Goal: Task Accomplishment & Management: Use online tool/utility

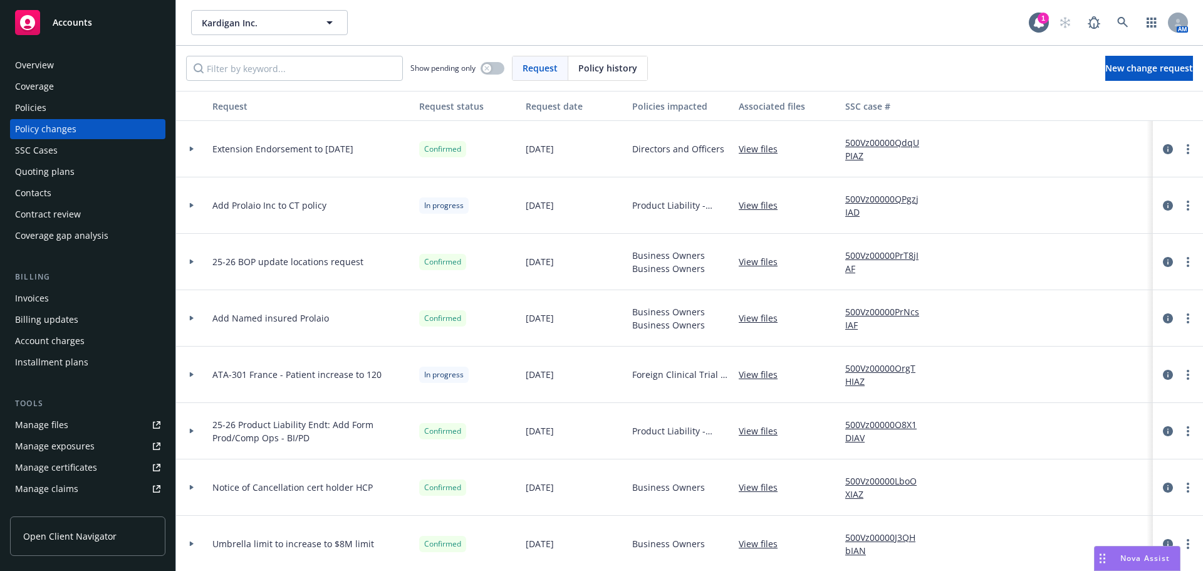
drag, startPoint x: 76, startPoint y: 173, endPoint x: 85, endPoint y: 171, distance: 9.7
click at [76, 173] on div "Quoting plans" at bounding box center [87, 172] width 145 height 20
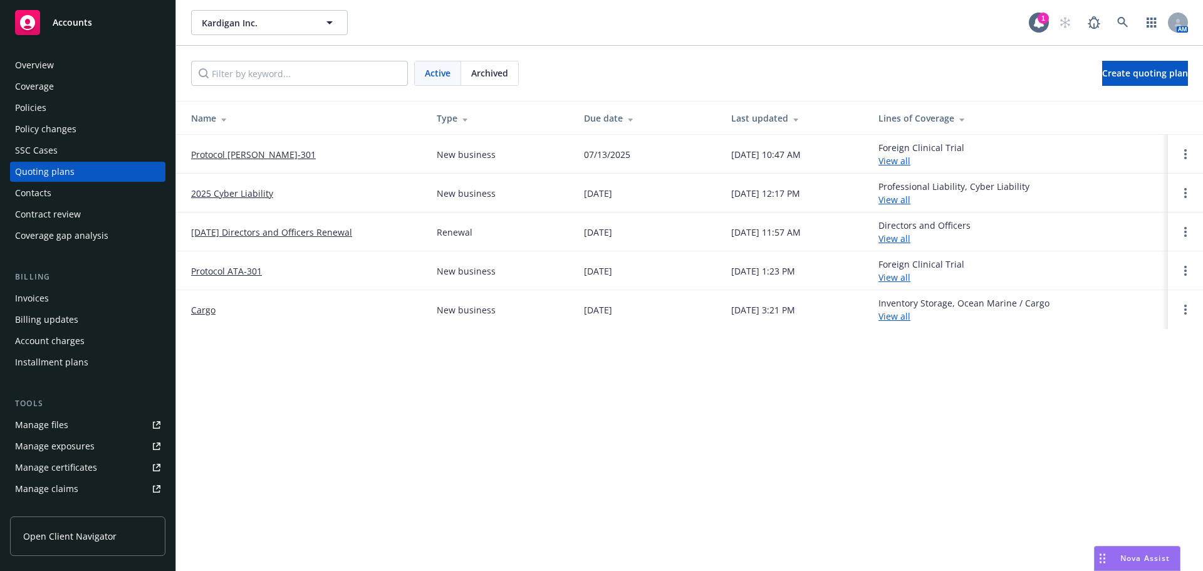
click at [230, 157] on link "Protocol [PERSON_NAME]-301" at bounding box center [253, 154] width 125 height 13
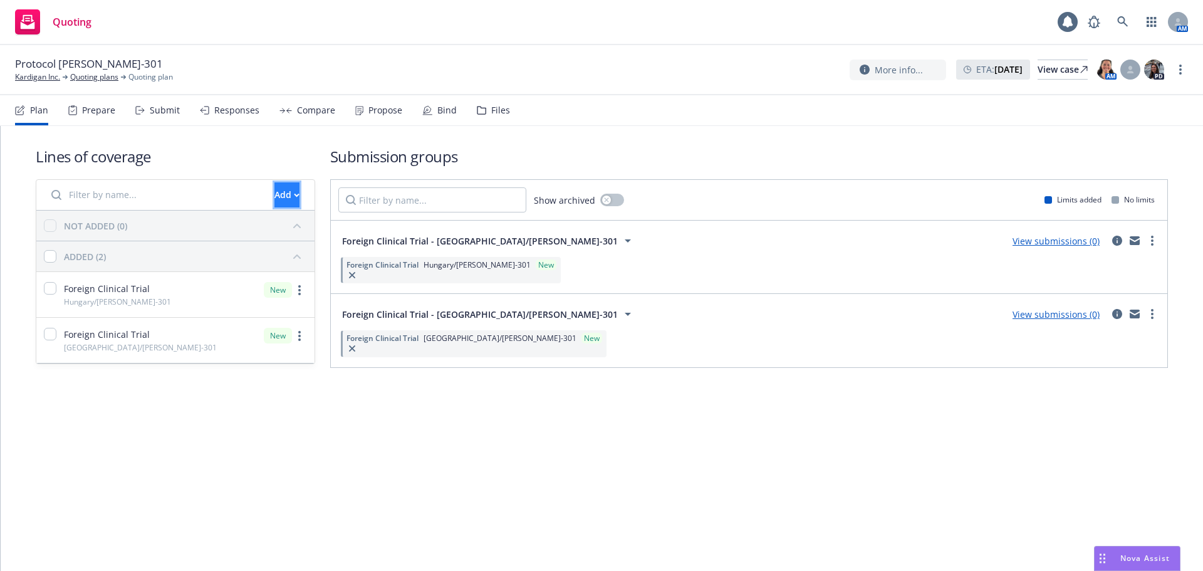
click at [274, 200] on div "Add" at bounding box center [286, 195] width 25 height 24
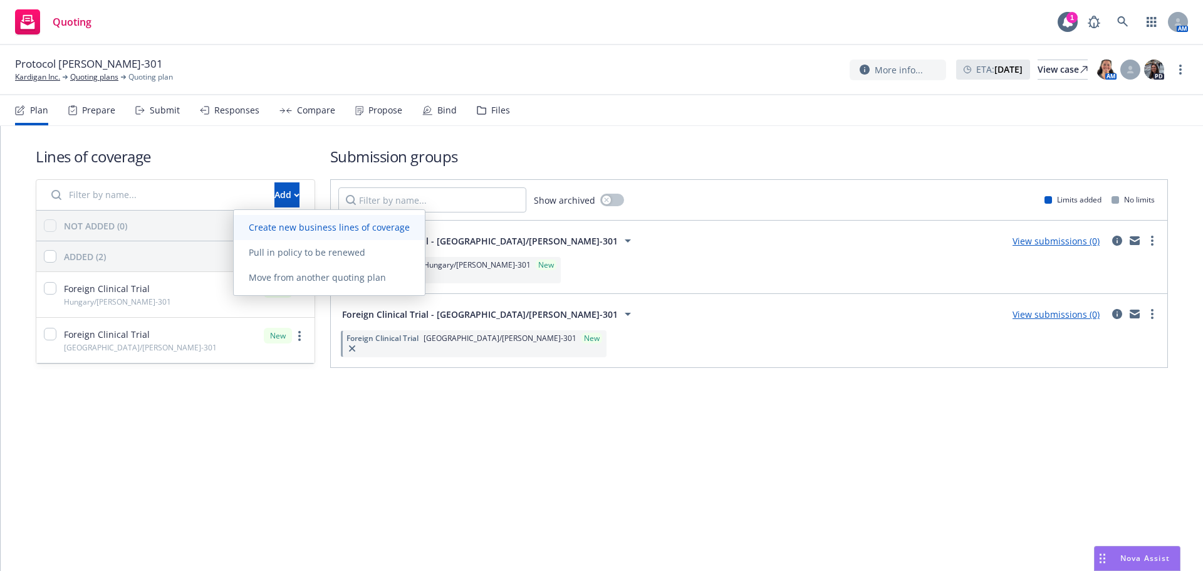
click at [293, 229] on span "Create new business lines of coverage" at bounding box center [329, 227] width 191 height 12
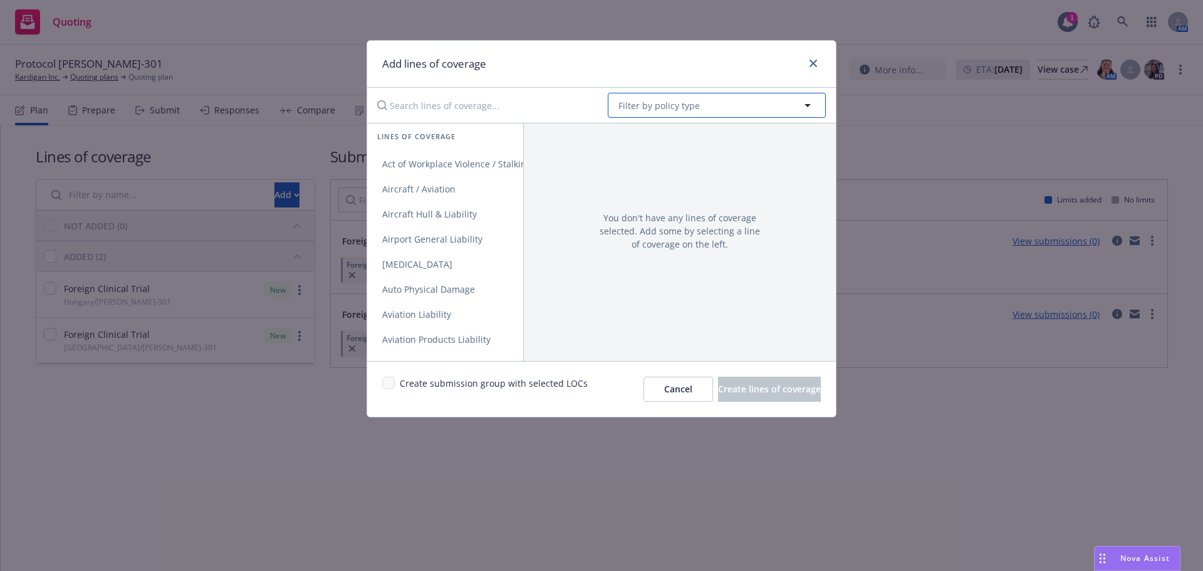
click at [662, 96] on button "Filter by policy type" at bounding box center [717, 105] width 218 height 25
drag, startPoint x: 669, startPoint y: 106, endPoint x: 623, endPoint y: 110, distance: 46.5
click at [623, 110] on div "poland" at bounding box center [717, 105] width 218 height 25
type input "foreign"
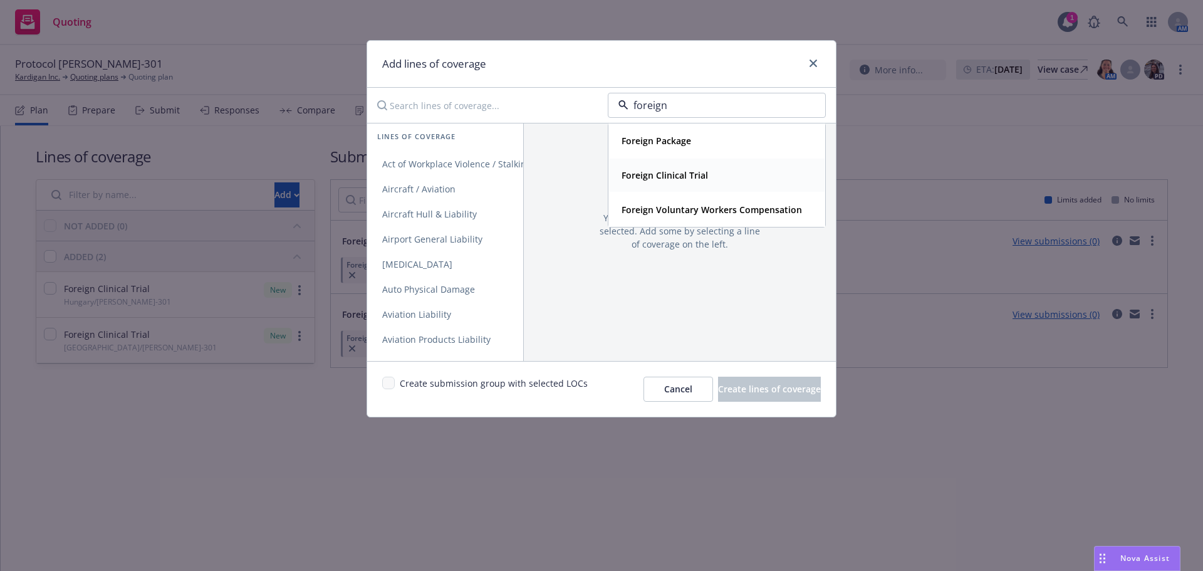
click at [724, 172] on div "Foreign Clinical Trial" at bounding box center [716, 175] width 200 height 18
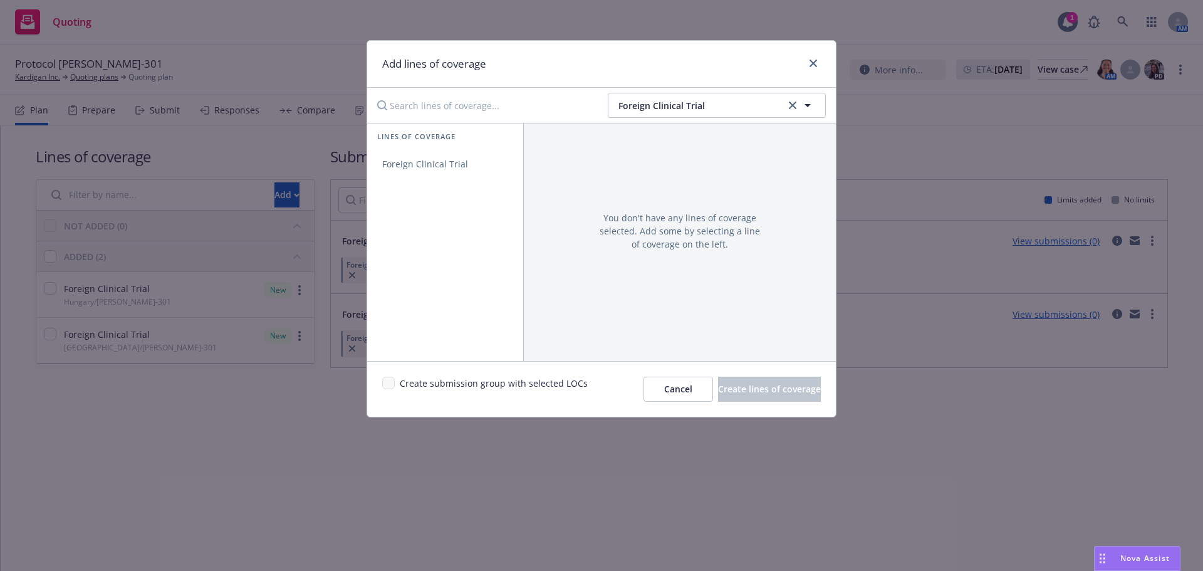
click at [481, 181] on div "Lines of coverage Foreign Clinical Trial" at bounding box center [445, 242] width 156 height 238
click at [462, 169] on span "Foreign Clinical Trial" at bounding box center [425, 164] width 116 height 12
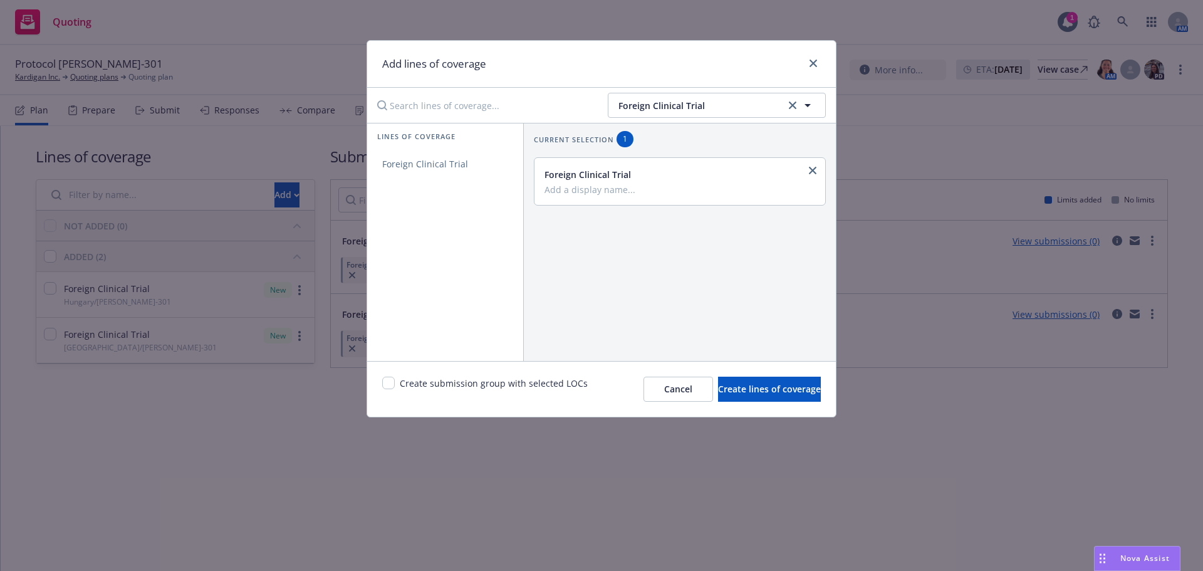
click at [599, 190] on input "Add a display name..." at bounding box center [678, 189] width 268 height 11
type input "Poland/DAN-301"
click at [726, 395] on span "Create lines of coverage" at bounding box center [769, 389] width 103 height 12
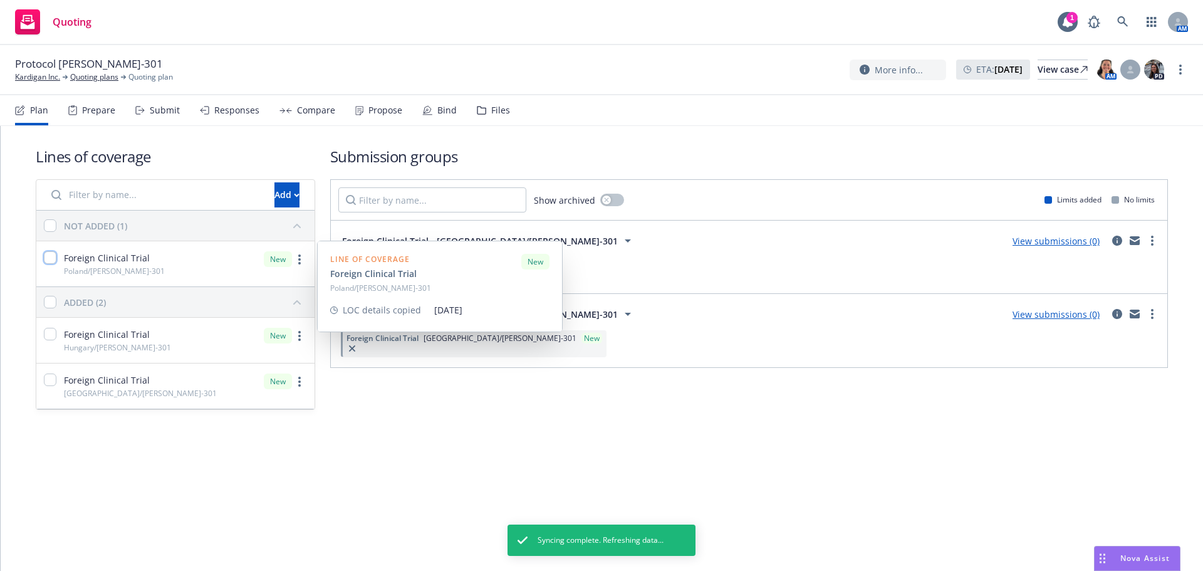
click at [48, 260] on input "checkbox" at bounding box center [50, 257] width 13 height 13
checkbox input "true"
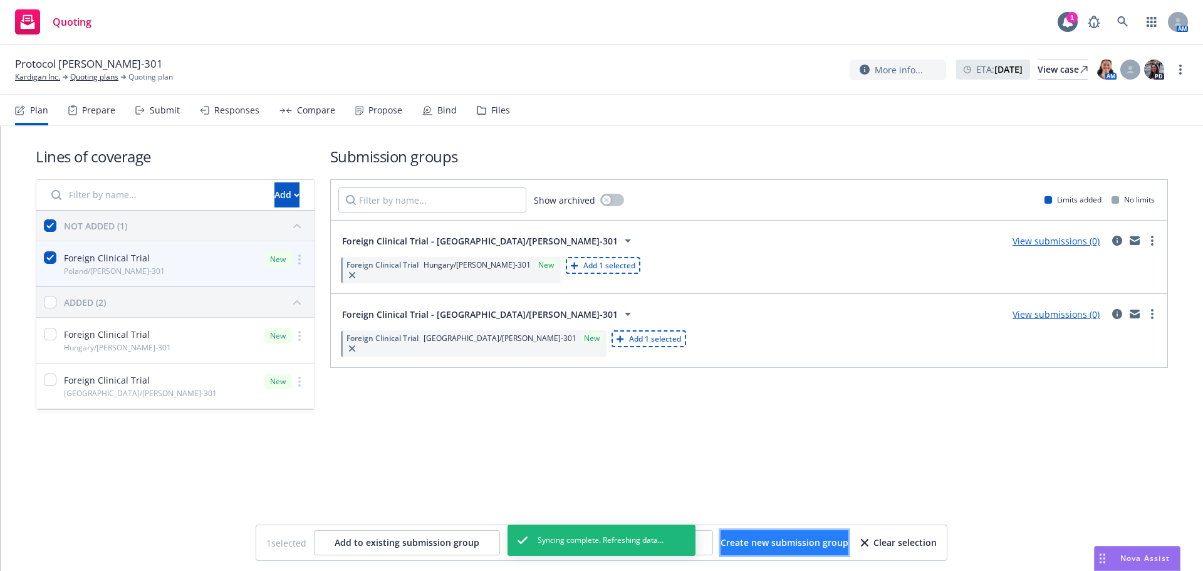
click at [720, 541] on span "Create new submission group" at bounding box center [784, 542] width 128 height 12
checkbox input "false"
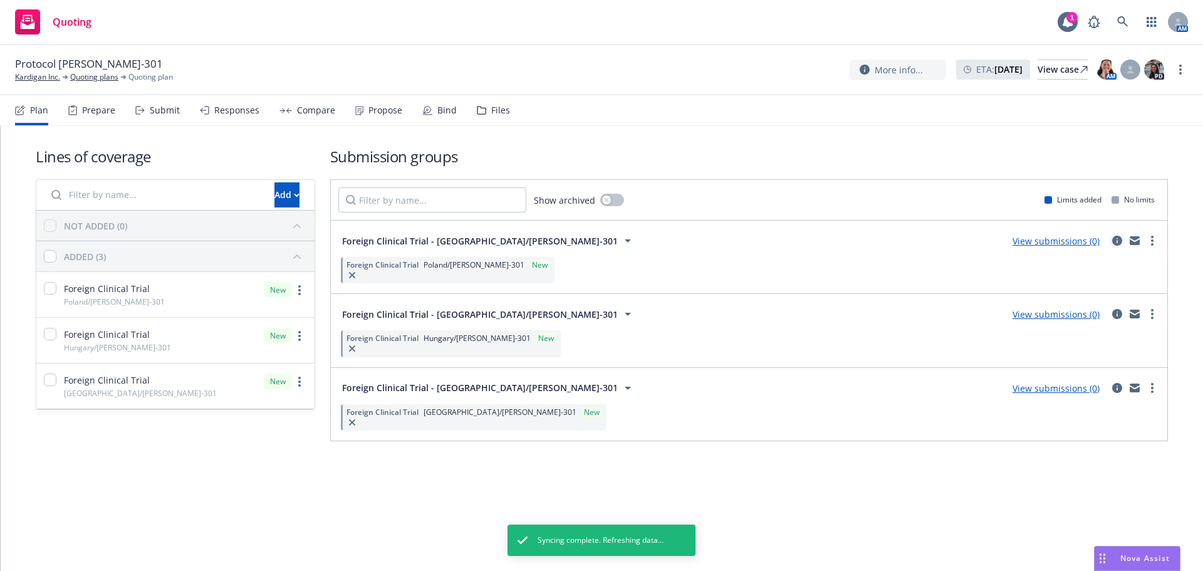
click at [1121, 237] on icon "circleInformation" at bounding box center [1117, 241] width 10 height 10
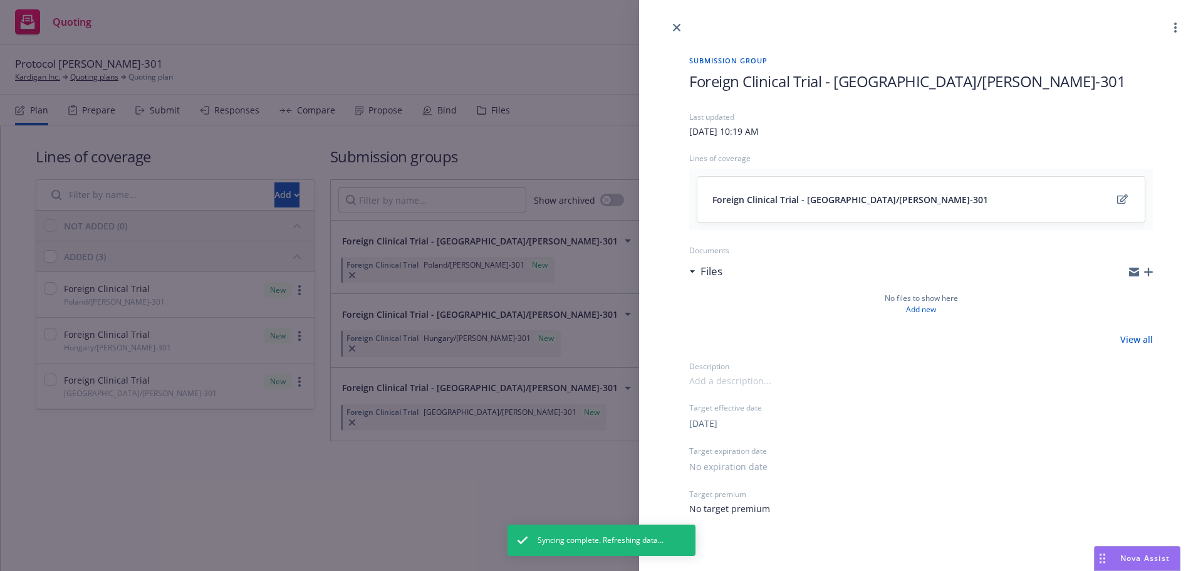
click at [1147, 273] on icon "button" at bounding box center [1148, 271] width 9 height 9
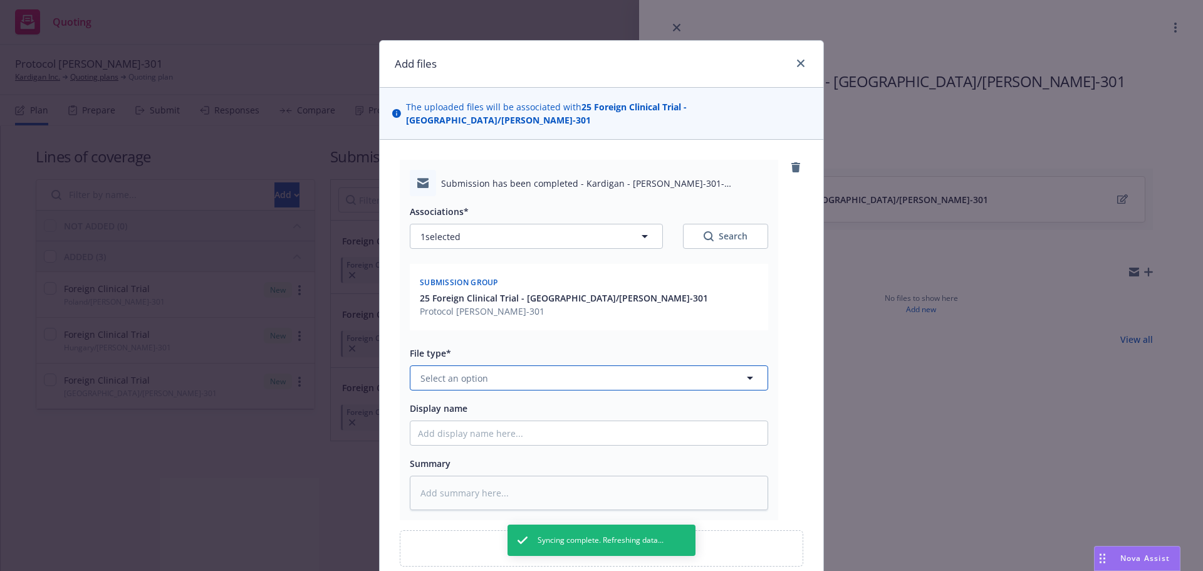
click at [530, 365] on button "Select an option" at bounding box center [589, 377] width 358 height 25
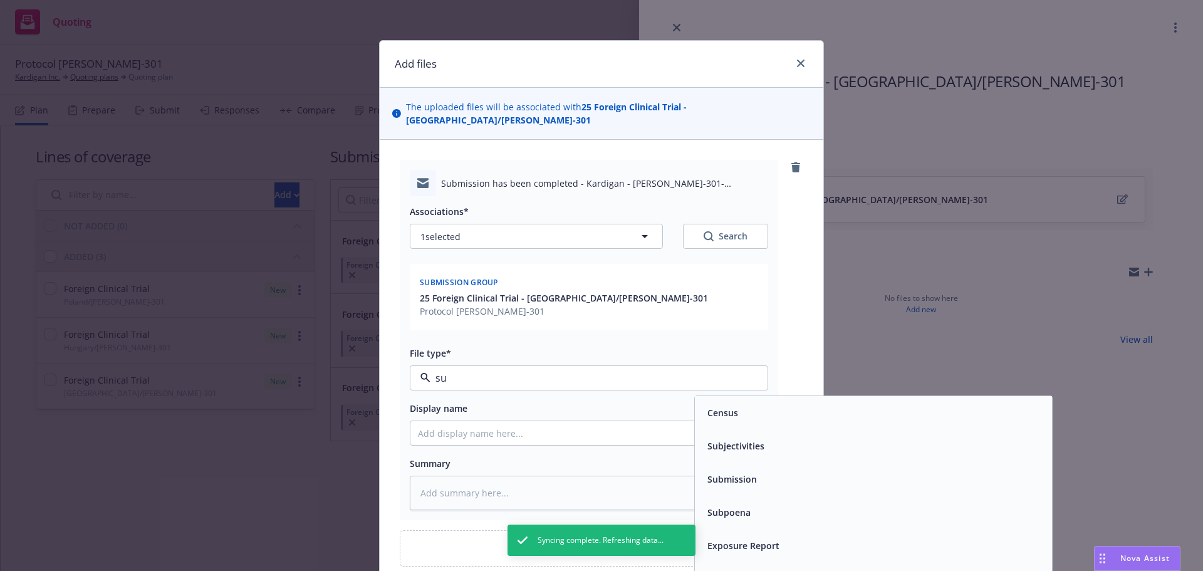
type input "sub"
click at [718, 429] on div "Submission" at bounding box center [873, 445] width 357 height 33
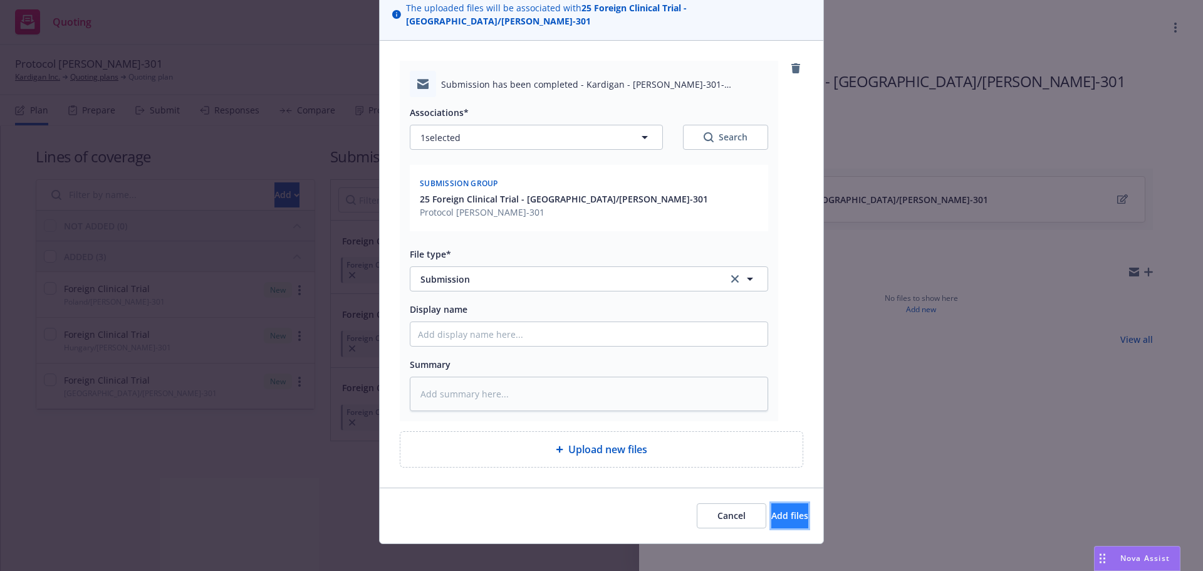
click at [771, 509] on span "Add files" at bounding box center [789, 515] width 37 height 12
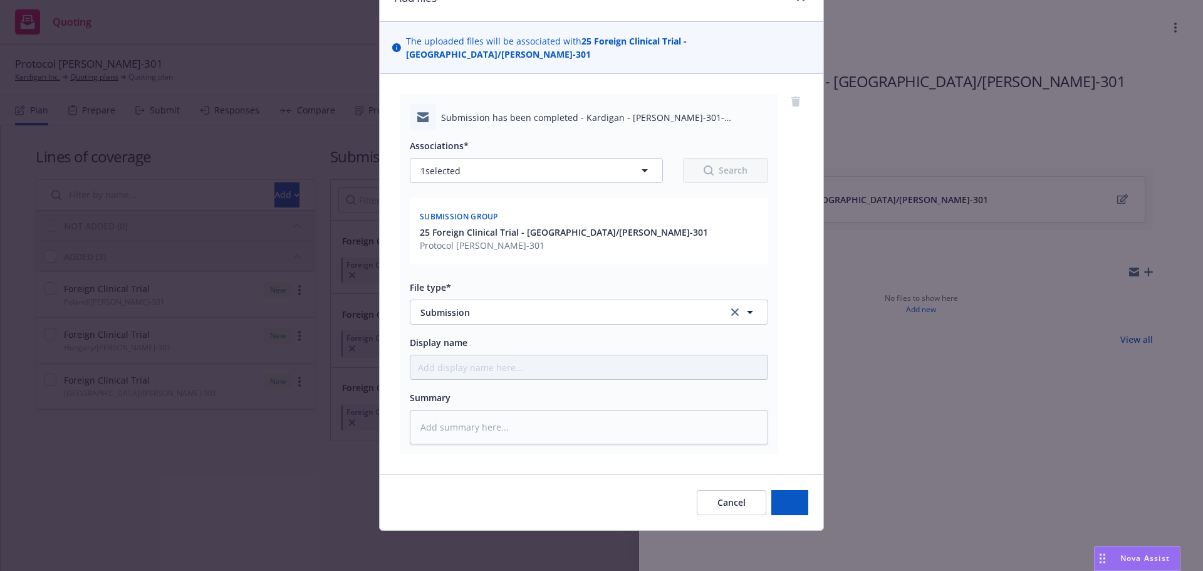
scroll to position [53, 0]
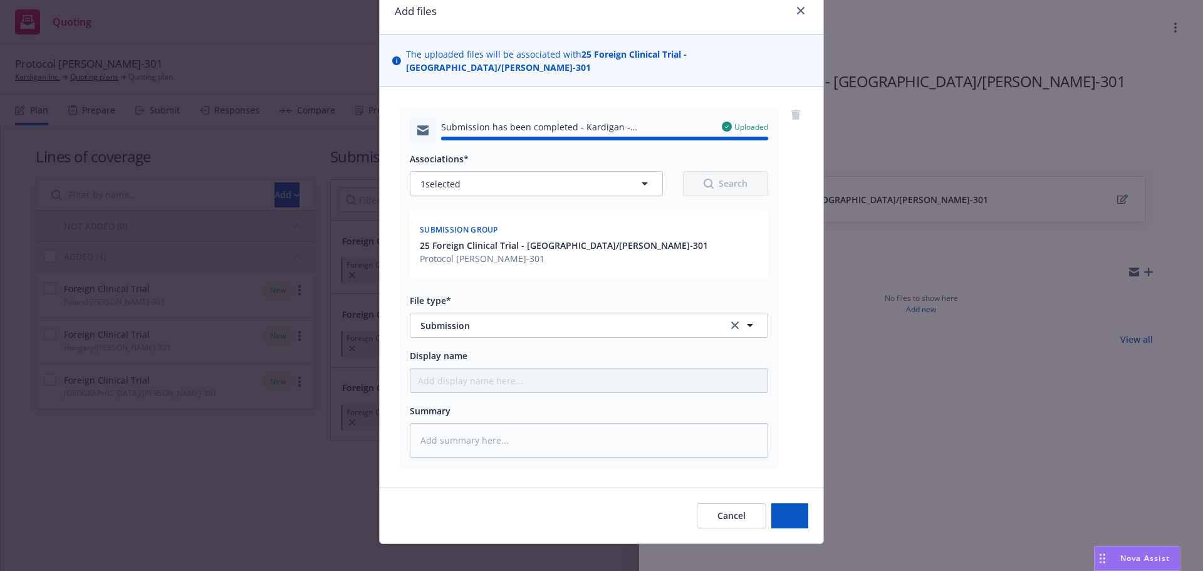
type textarea "x"
